Goal: Navigation & Orientation: Find specific page/section

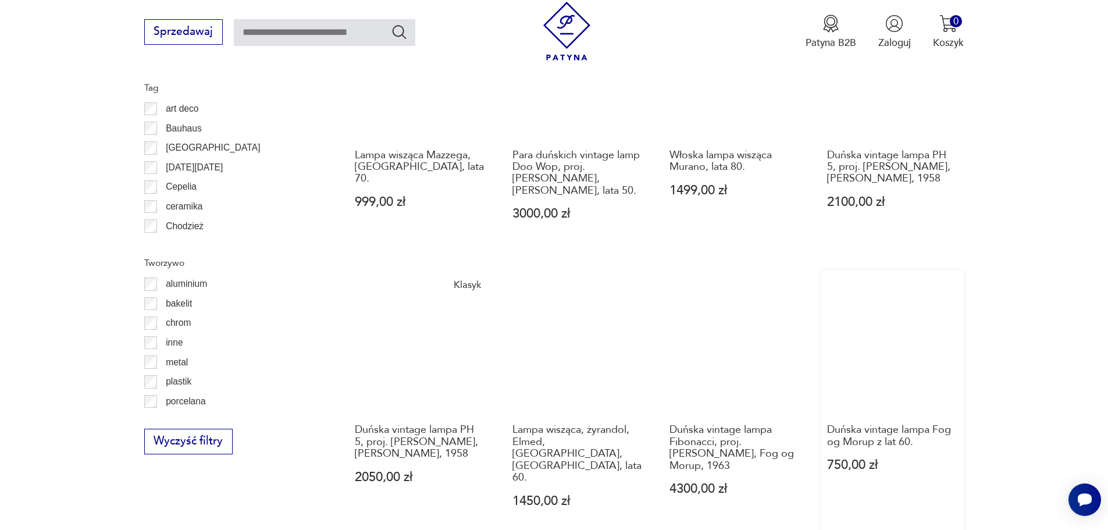
scroll to position [1260, 0]
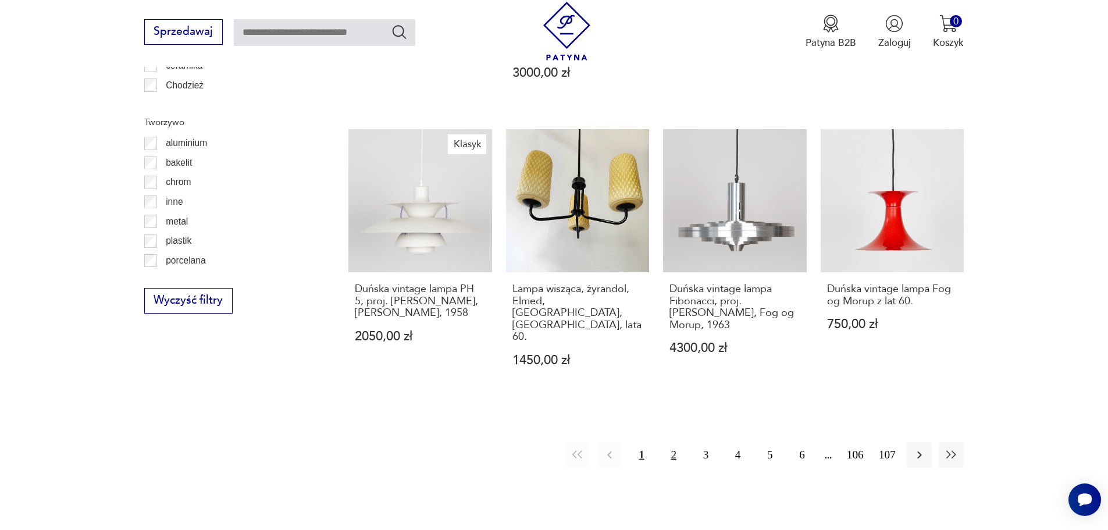
click at [675, 442] on button "2" at bounding box center [674, 454] width 25 height 25
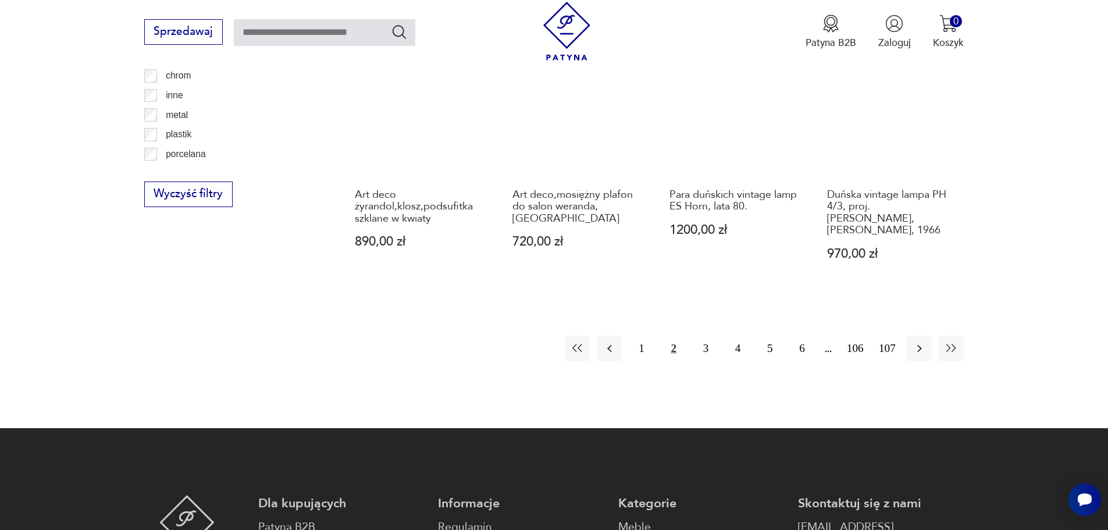
scroll to position [1393, 0]
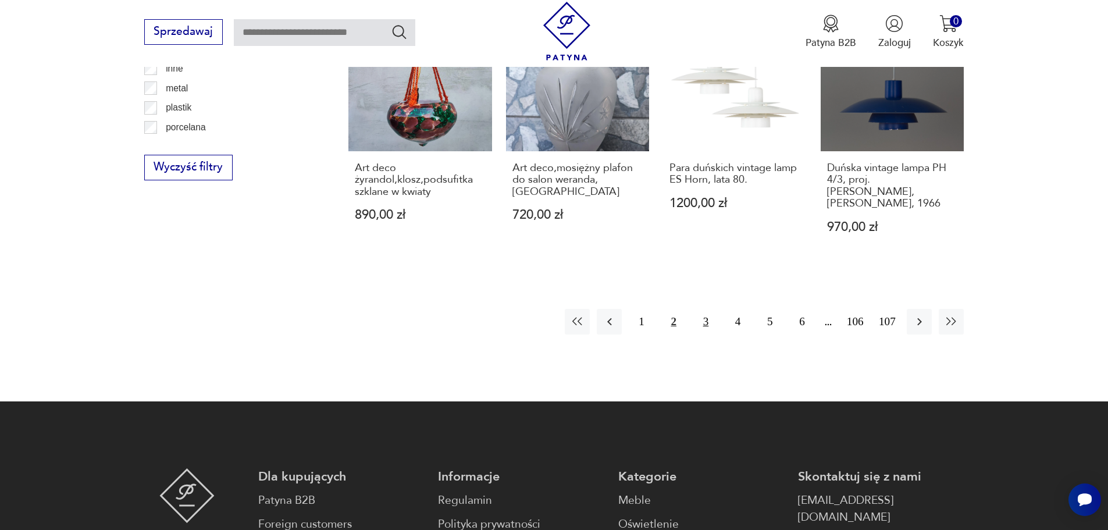
click at [705, 309] on button "3" at bounding box center [706, 321] width 25 height 25
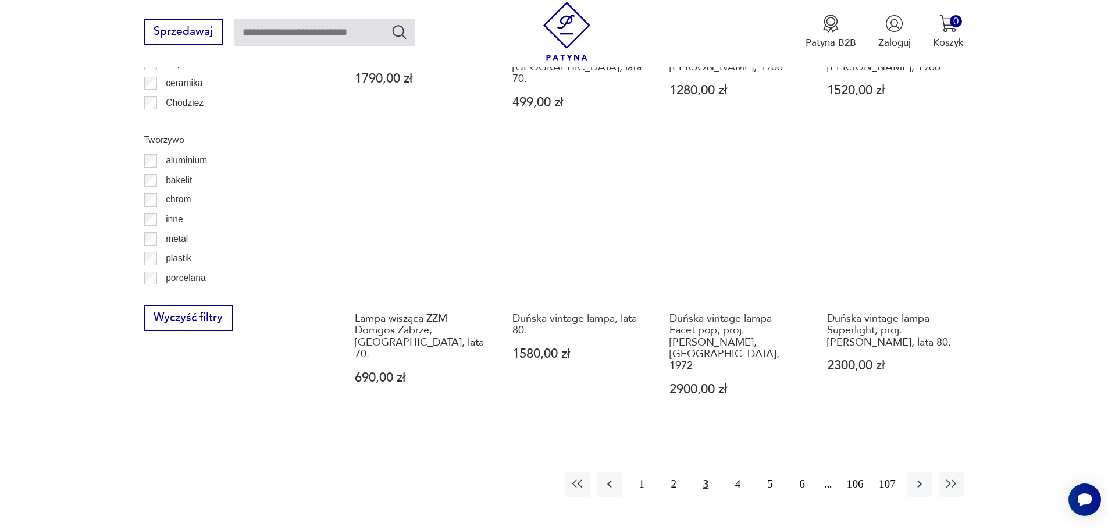
scroll to position [1276, 0]
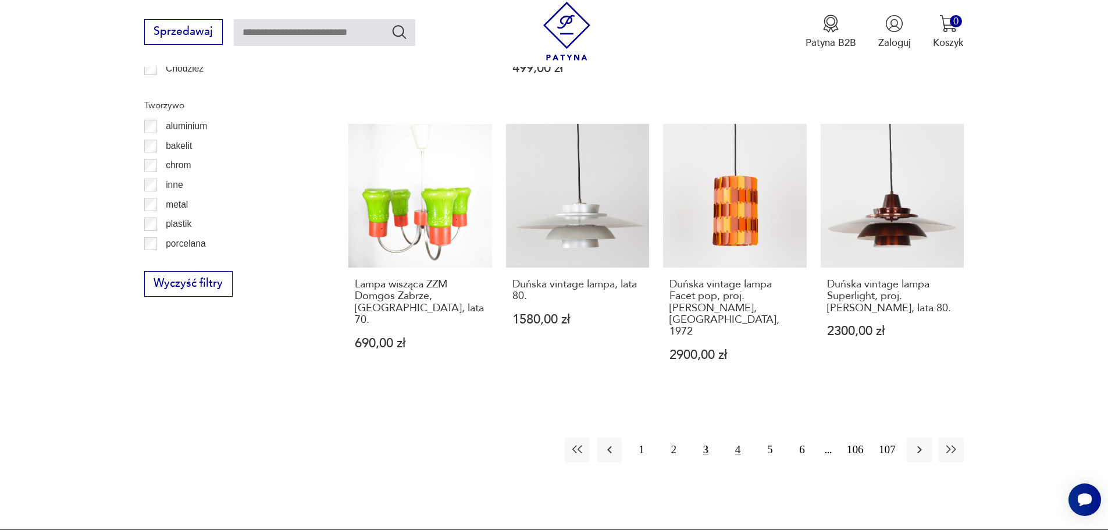
click at [739, 438] on button "4" at bounding box center [737, 450] width 25 height 25
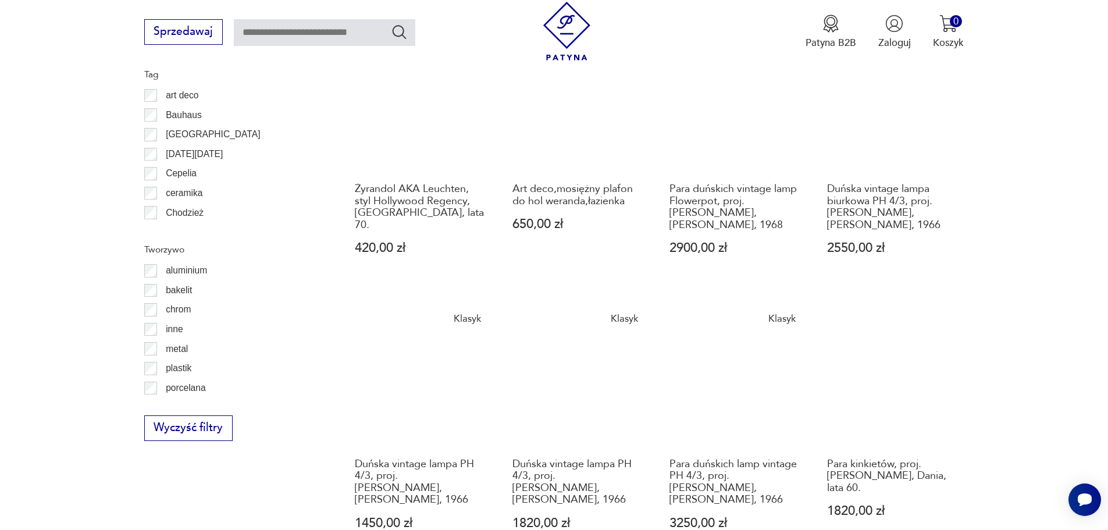
scroll to position [1276, 0]
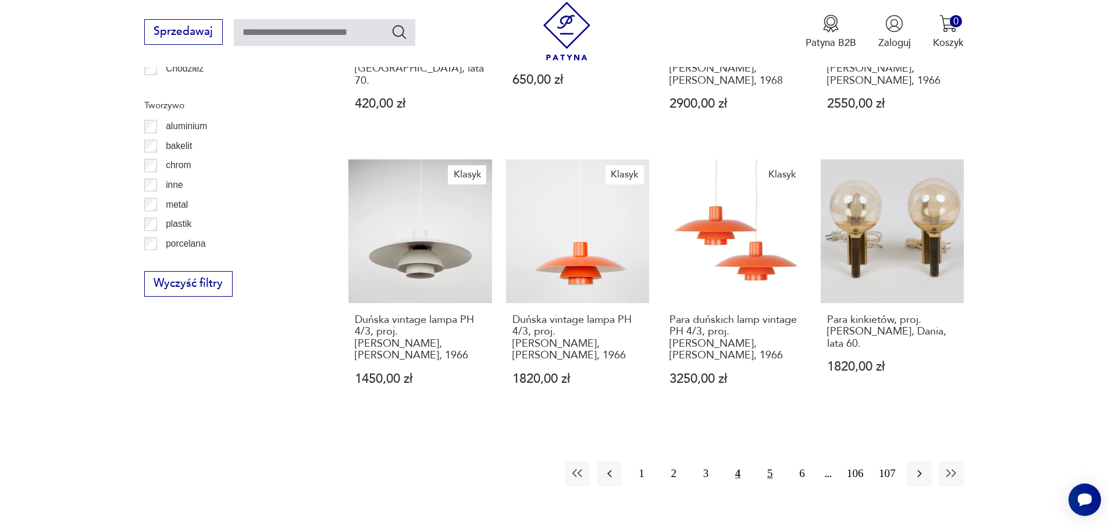
click at [773, 461] on button "5" at bounding box center [769, 473] width 25 height 25
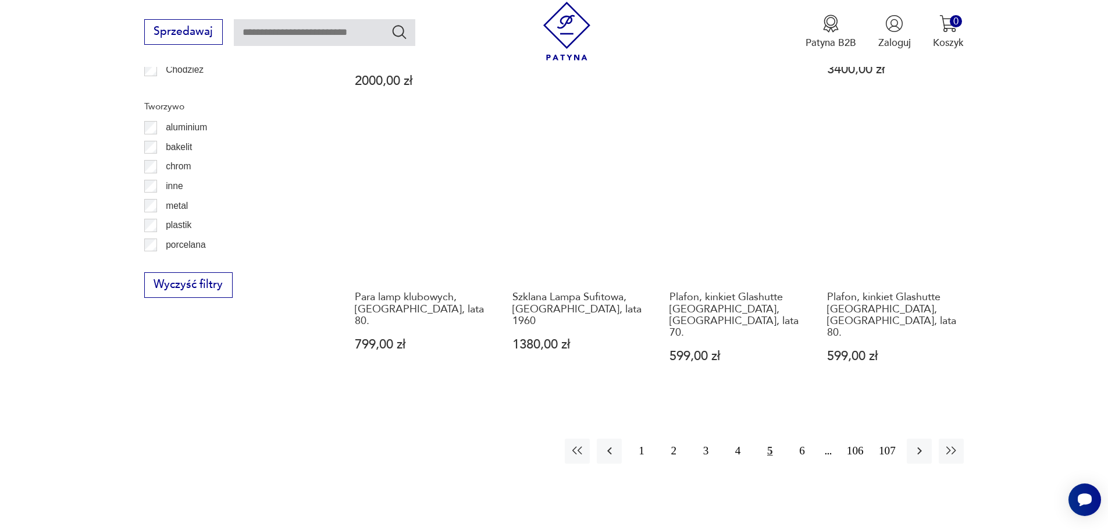
scroll to position [1276, 0]
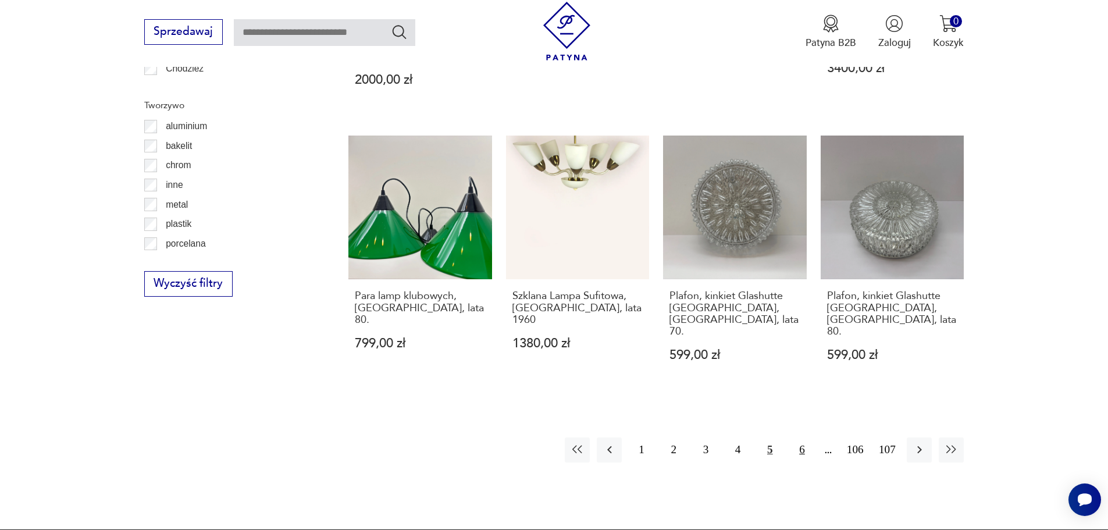
click at [803, 438] on button "6" at bounding box center [801, 450] width 25 height 25
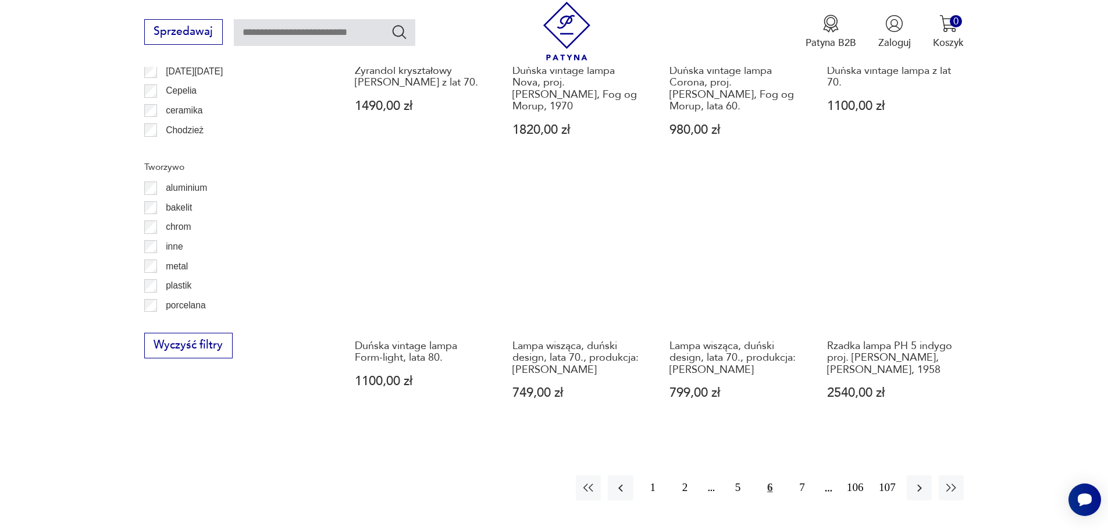
scroll to position [1218, 0]
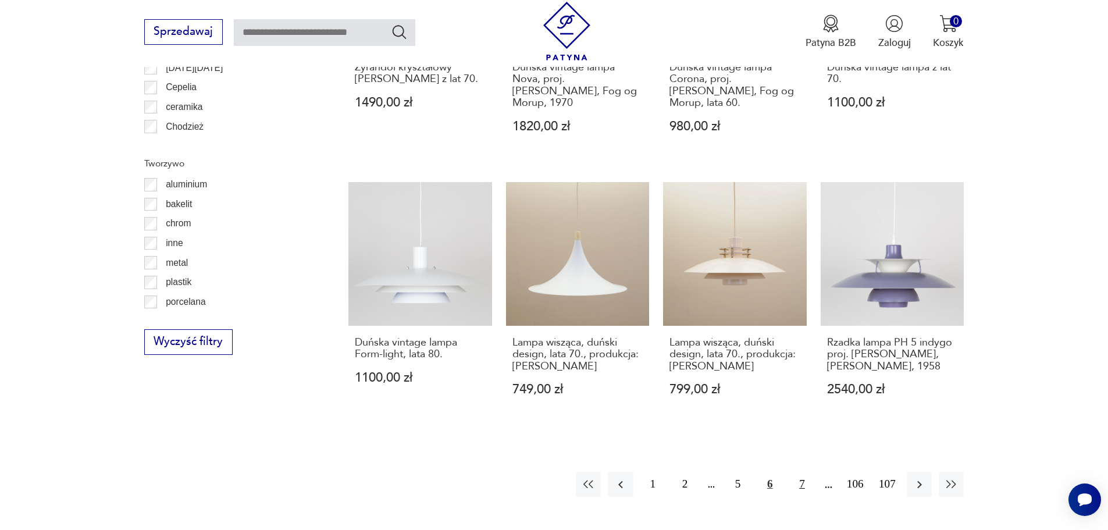
click at [805, 472] on button "7" at bounding box center [801, 484] width 25 height 25
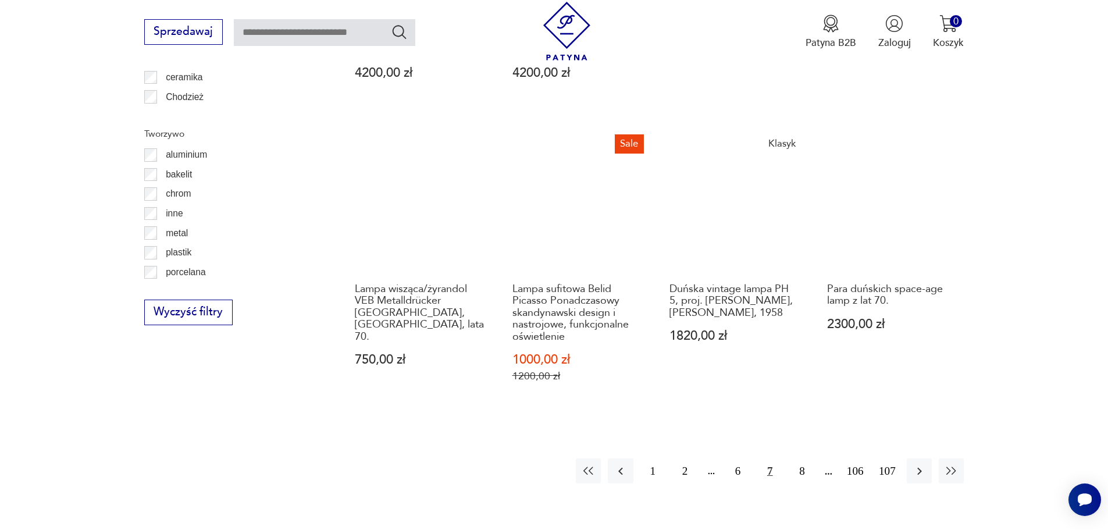
scroll to position [1276, 0]
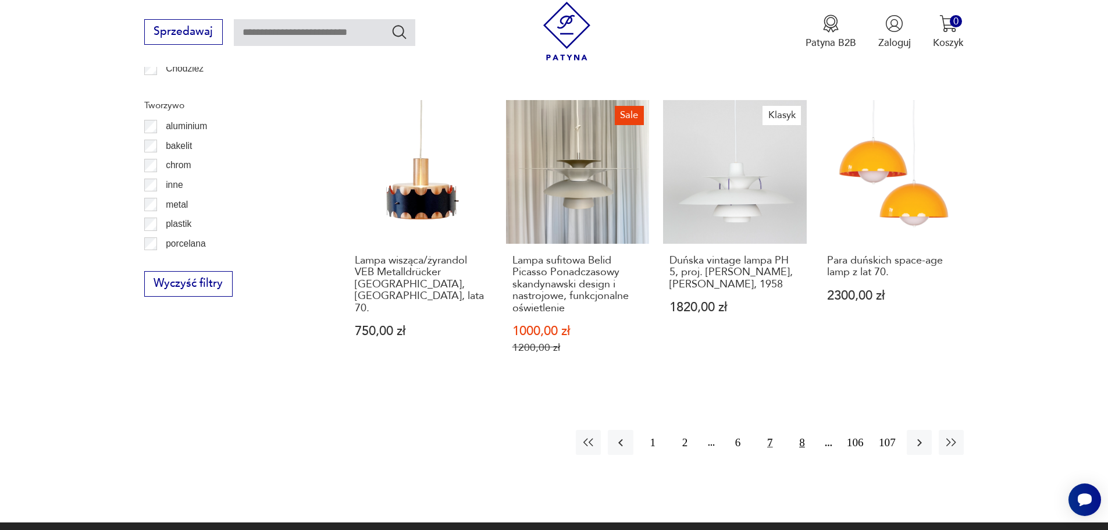
click at [799, 433] on button "8" at bounding box center [801, 442] width 25 height 25
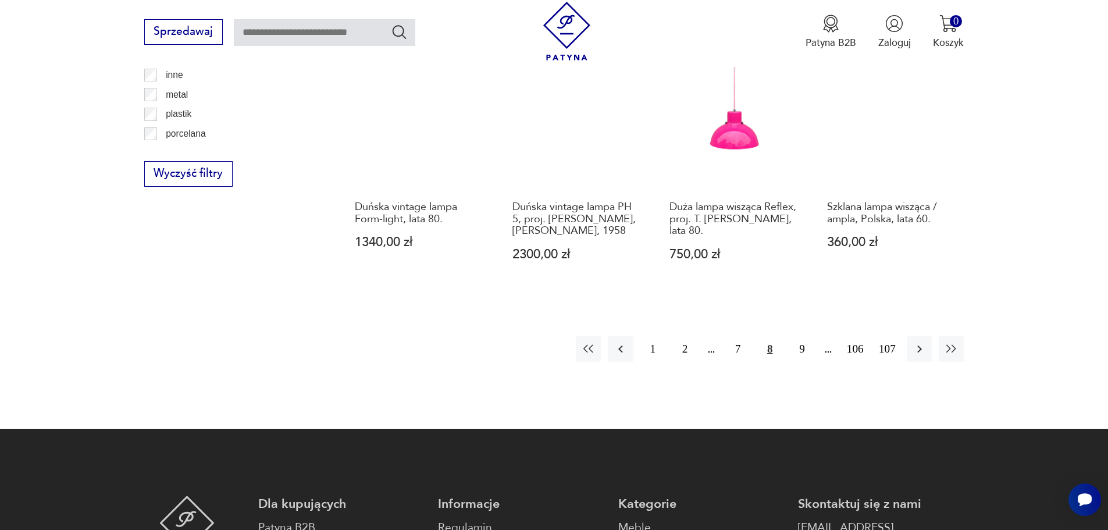
scroll to position [1393, 0]
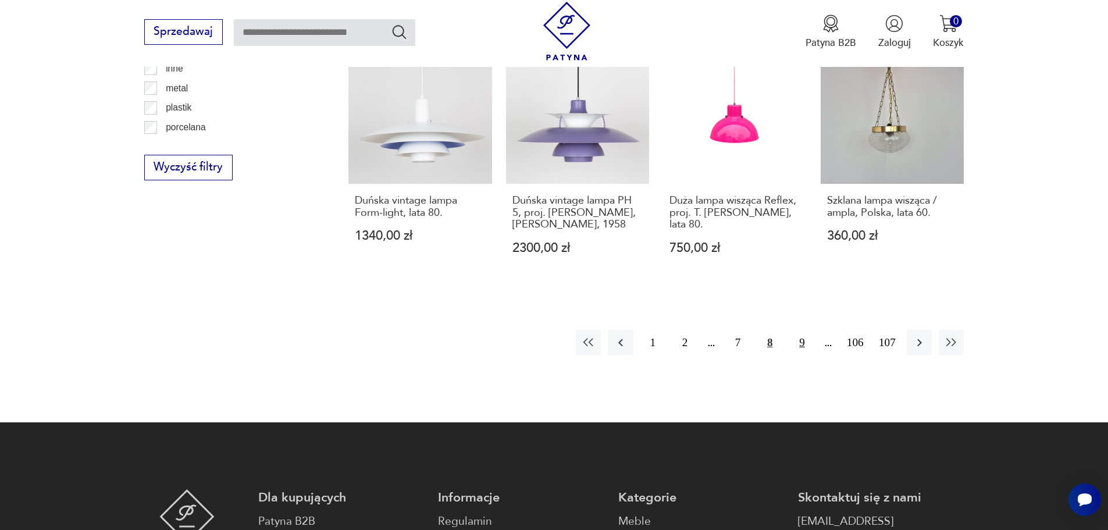
click at [801, 330] on button "9" at bounding box center [801, 342] width 25 height 25
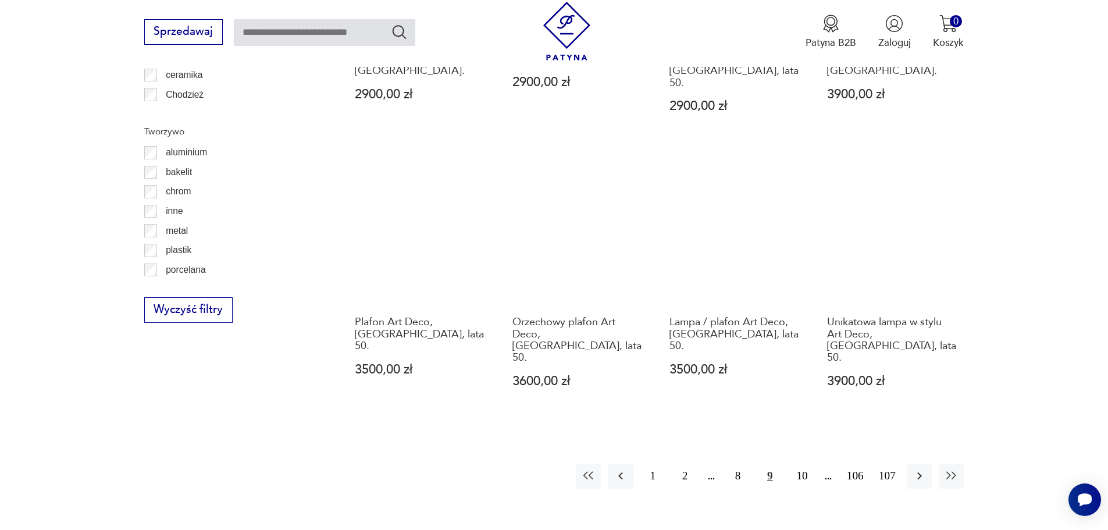
scroll to position [1276, 0]
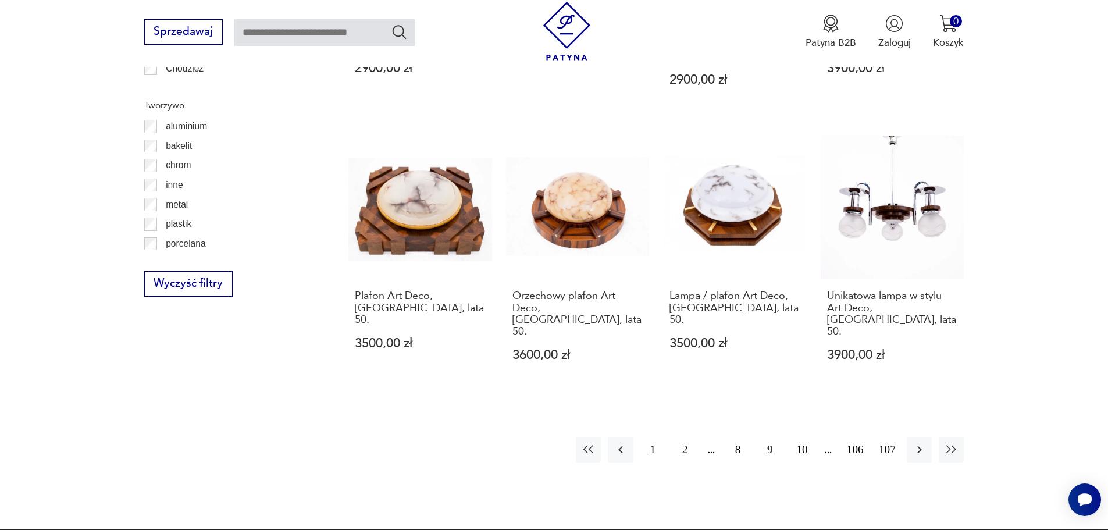
click at [802, 438] on button "10" at bounding box center [801, 450] width 25 height 25
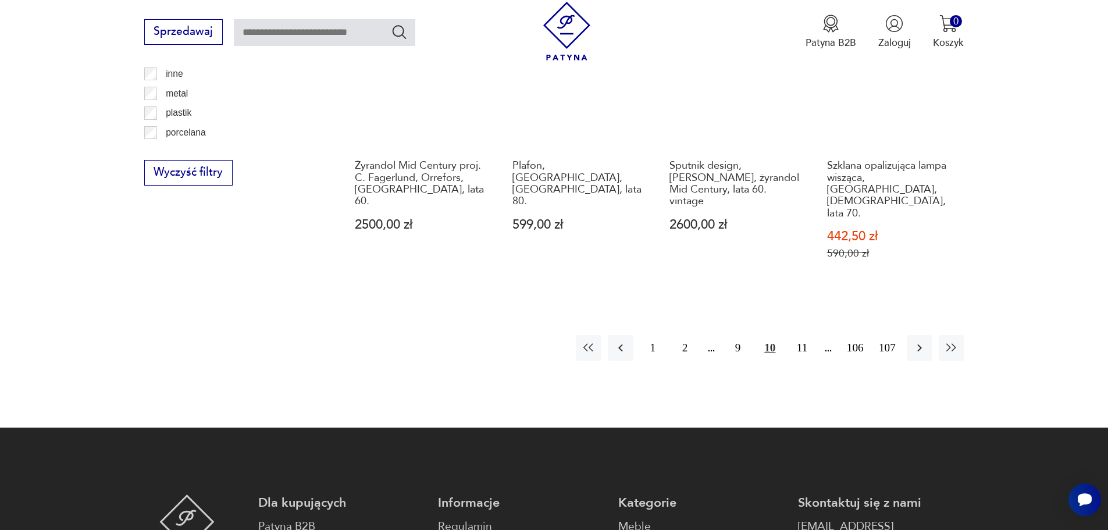
scroll to position [1393, 0]
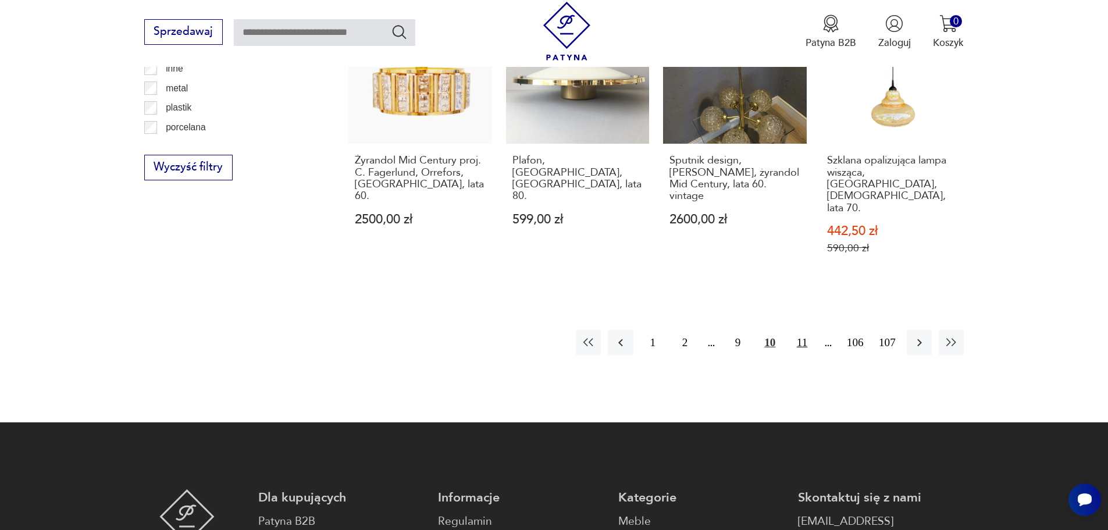
click at [801, 330] on button "11" at bounding box center [801, 342] width 25 height 25
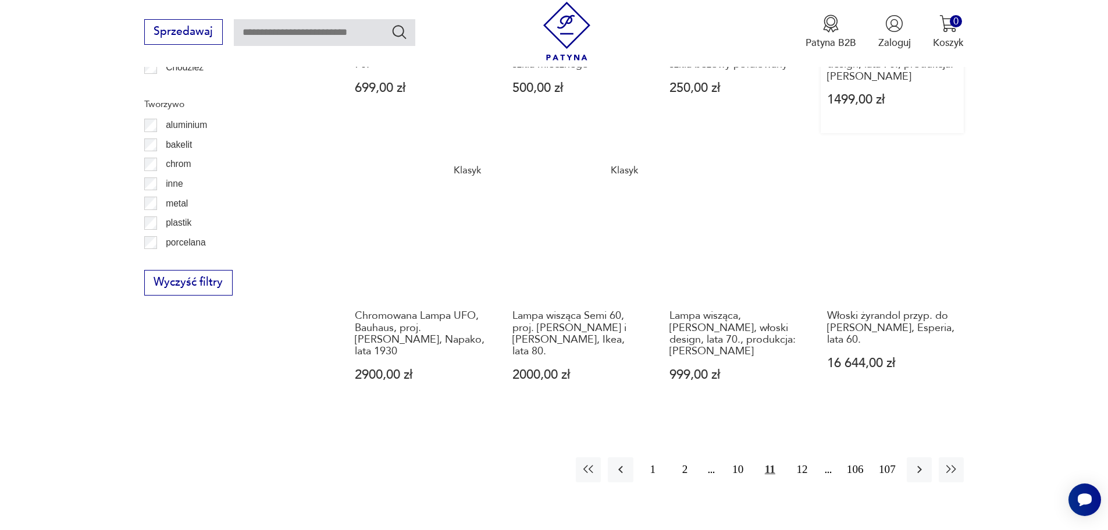
scroll to position [1335, 0]
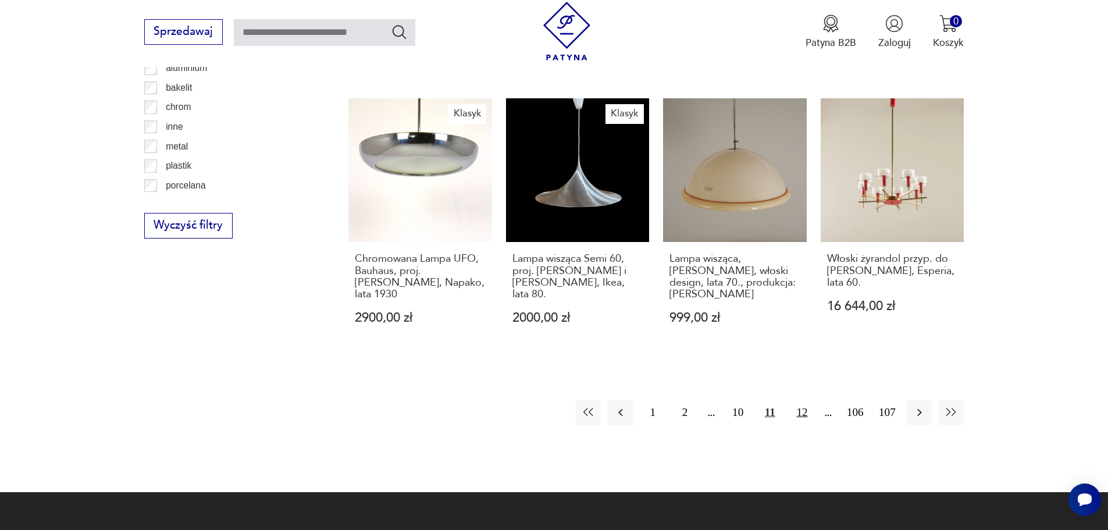
click at [806, 400] on button "12" at bounding box center [801, 412] width 25 height 25
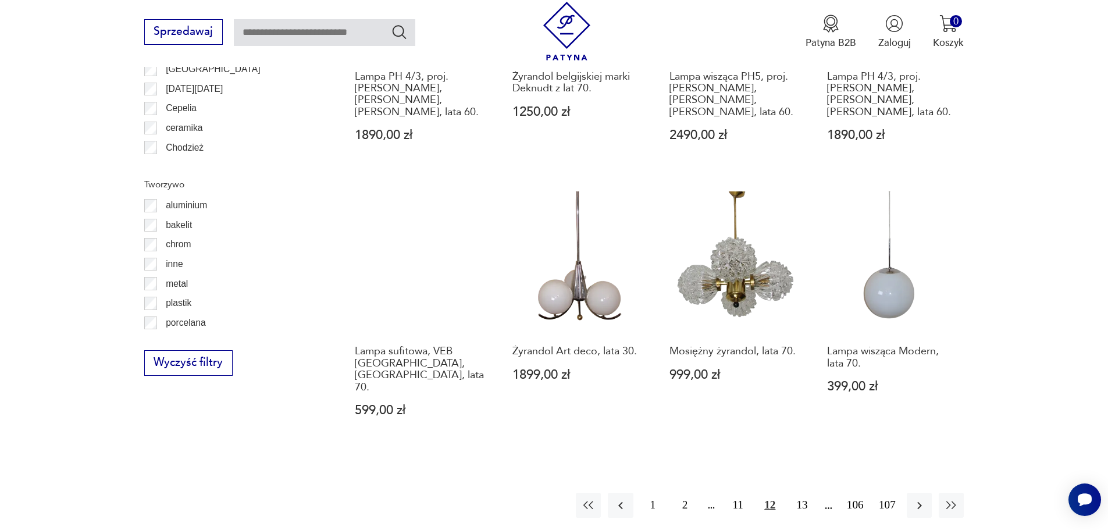
scroll to position [1218, 0]
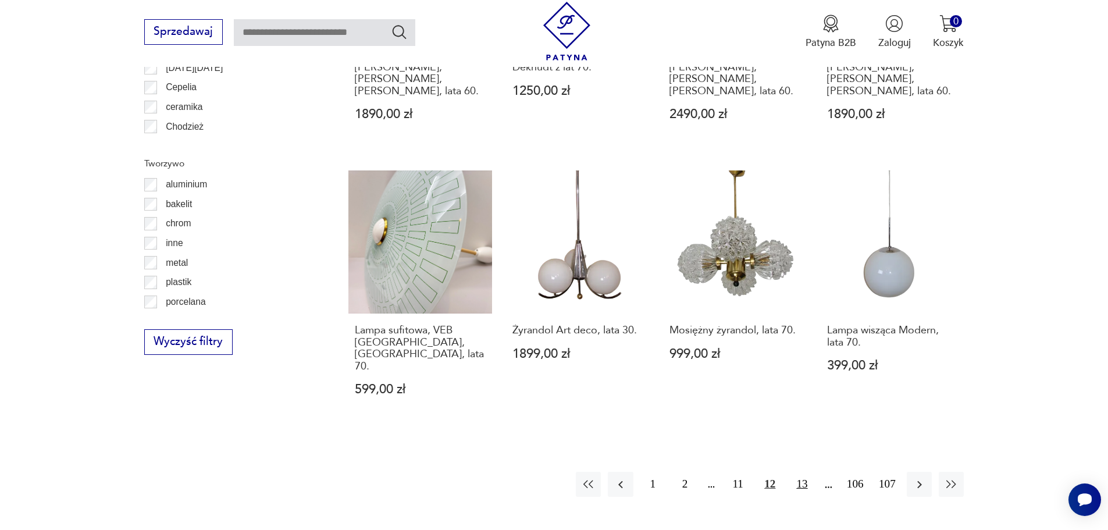
click at [805, 472] on button "13" at bounding box center [801, 484] width 25 height 25
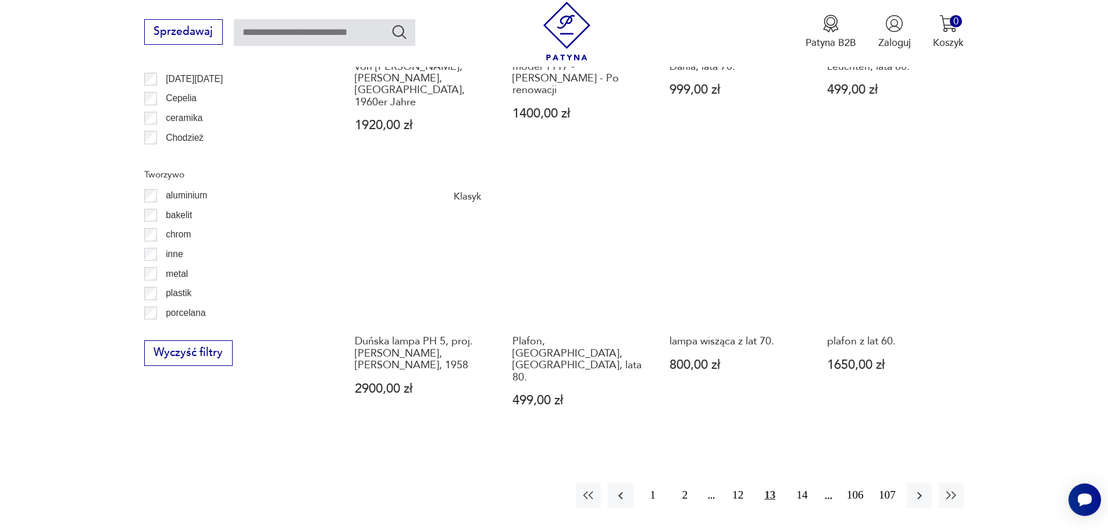
scroll to position [1218, 0]
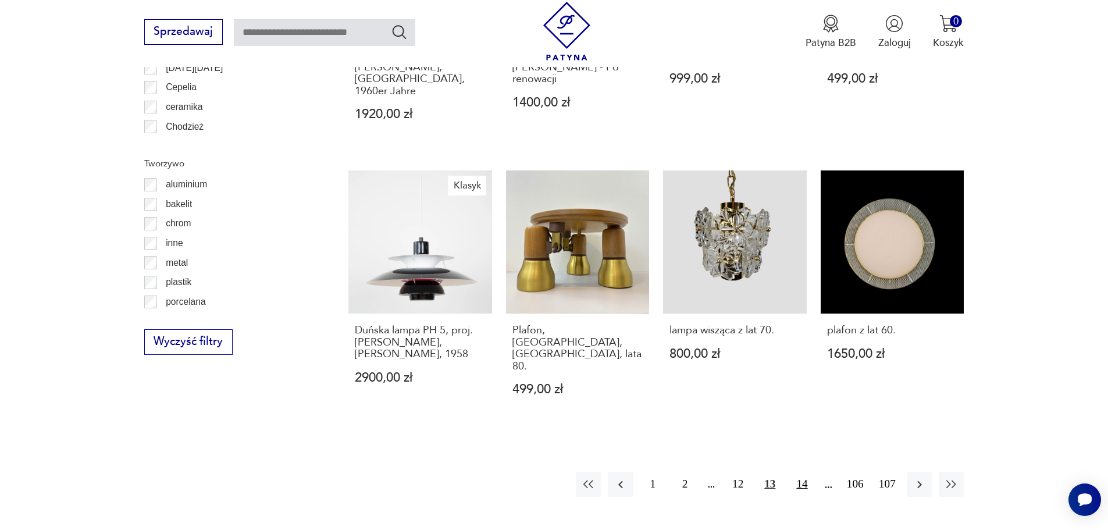
click at [803, 472] on button "14" at bounding box center [801, 484] width 25 height 25
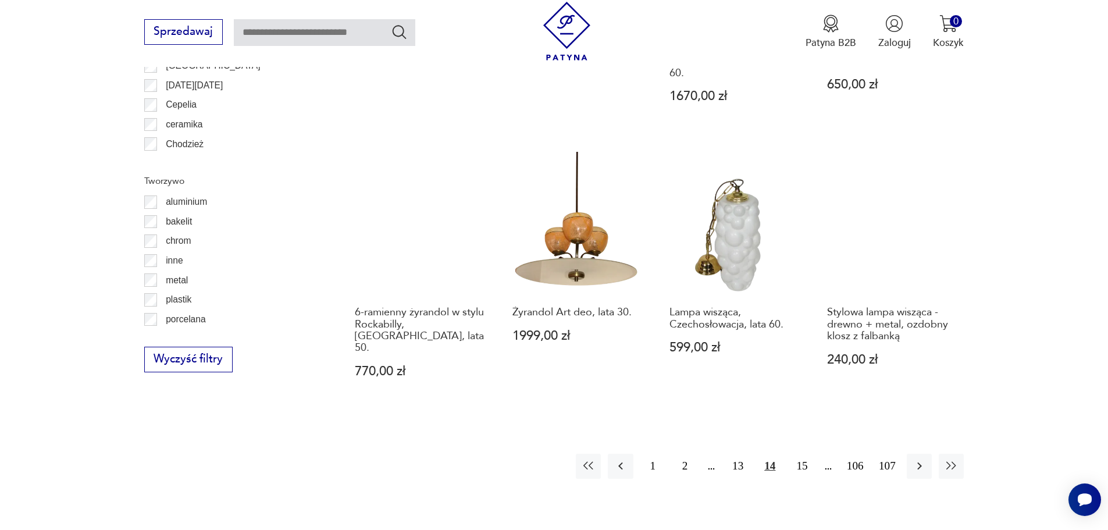
scroll to position [1218, 0]
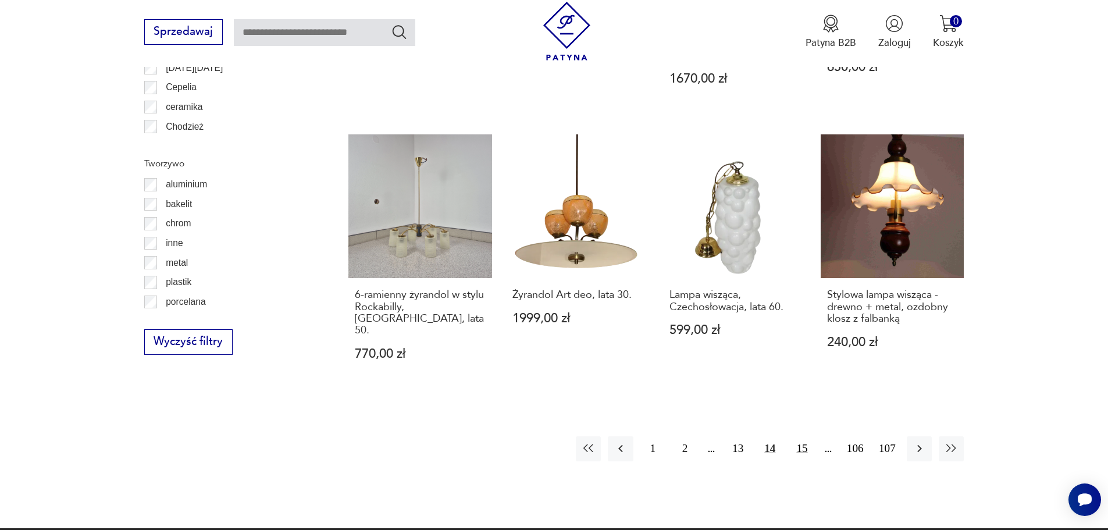
click at [801, 436] on button "15" at bounding box center [801, 448] width 25 height 25
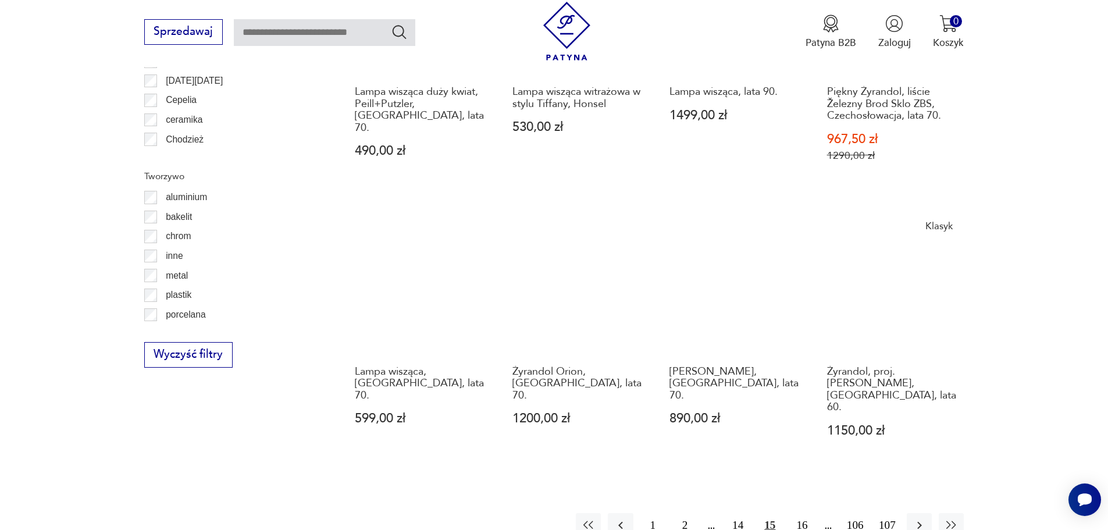
scroll to position [1451, 0]
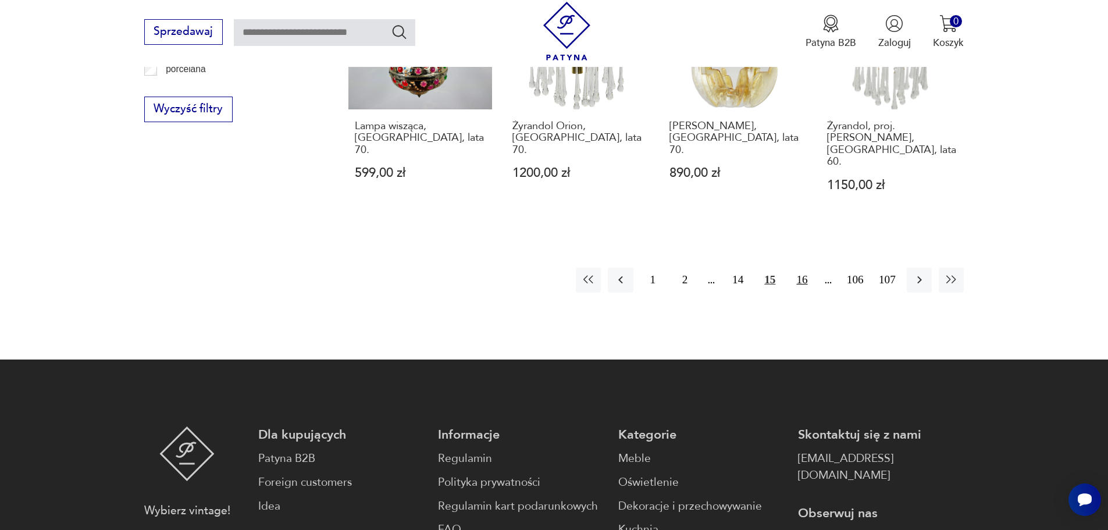
click at [802, 268] on button "16" at bounding box center [801, 280] width 25 height 25
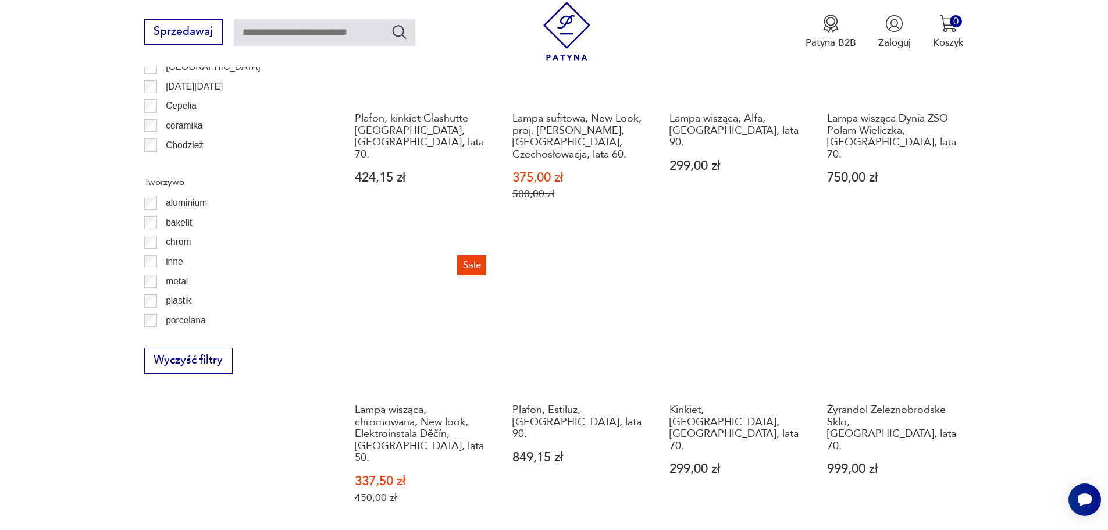
scroll to position [1276, 0]
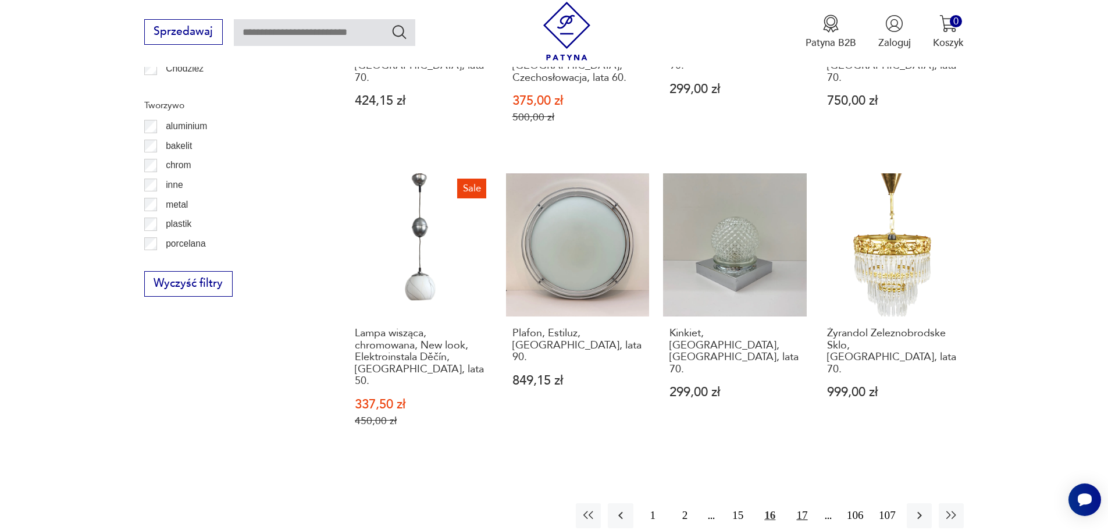
click at [800, 503] on button "17" at bounding box center [801, 515] width 25 height 25
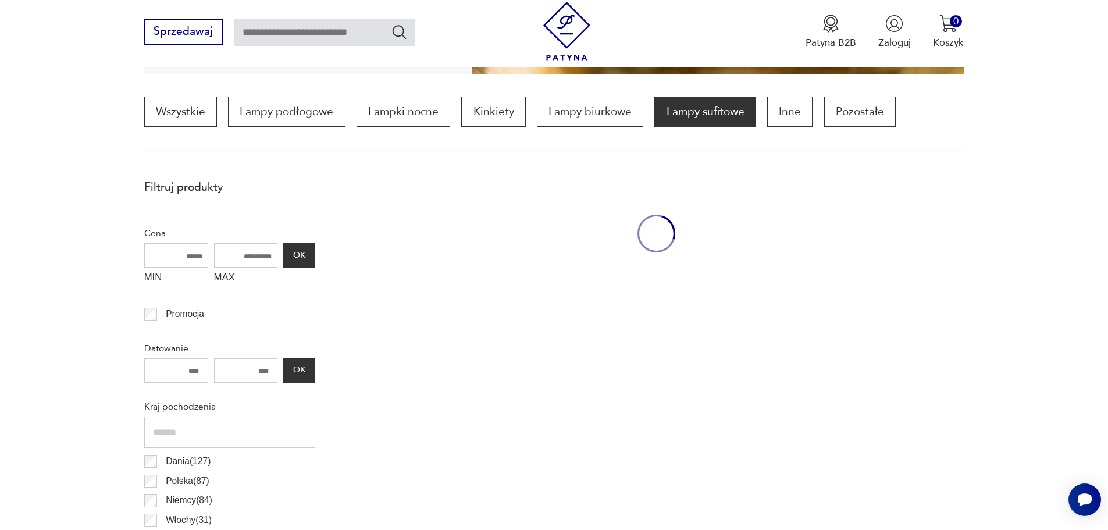
scroll to position [346, 0]
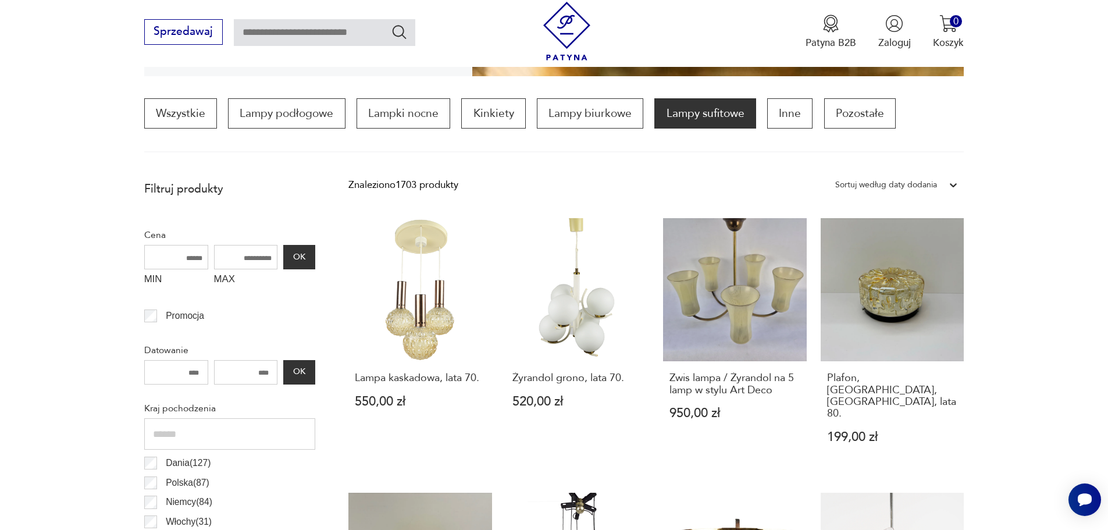
drag, startPoint x: 251, startPoint y: 374, endPoint x: 273, endPoint y: 371, distance: 21.7
click at [273, 371] on input "number" at bounding box center [246, 372] width 64 height 24
drag, startPoint x: 272, startPoint y: 373, endPoint x: 243, endPoint y: 372, distance: 28.5
click at [243, 372] on input "number" at bounding box center [246, 372] width 64 height 24
type input "*"
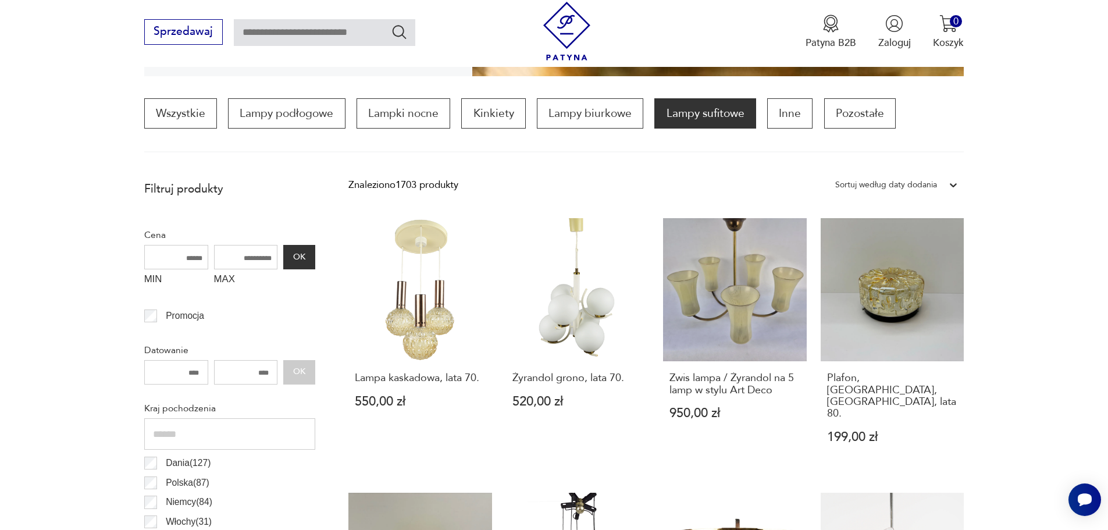
click at [182, 375] on input "number" at bounding box center [176, 372] width 64 height 24
type input "****"
click at [269, 371] on input "*" at bounding box center [246, 372] width 64 height 24
type input "****"
click at [293, 371] on button "OK" at bounding box center [298, 372] width 31 height 24
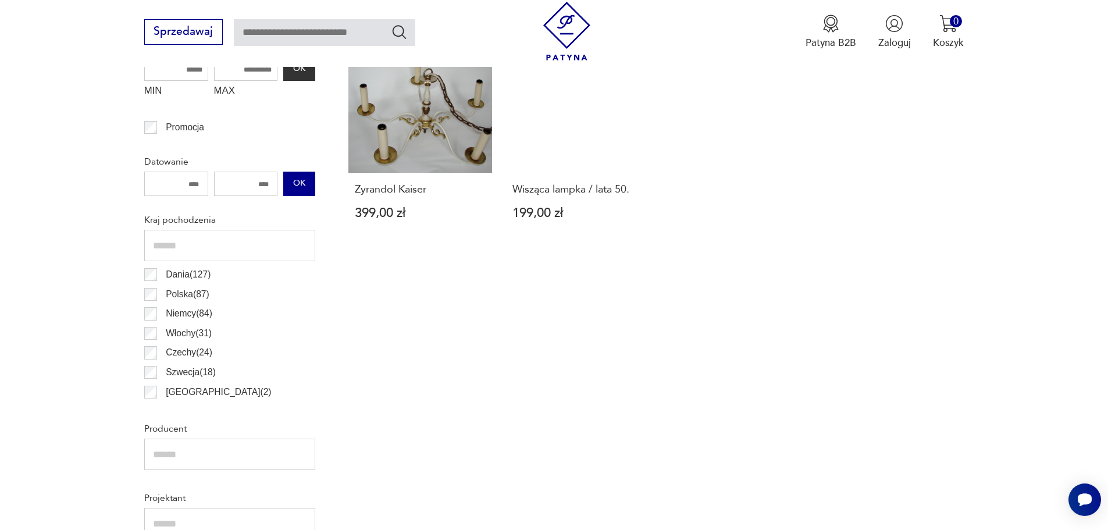
scroll to position [404, 0]
